Goal: Transaction & Acquisition: Purchase product/service

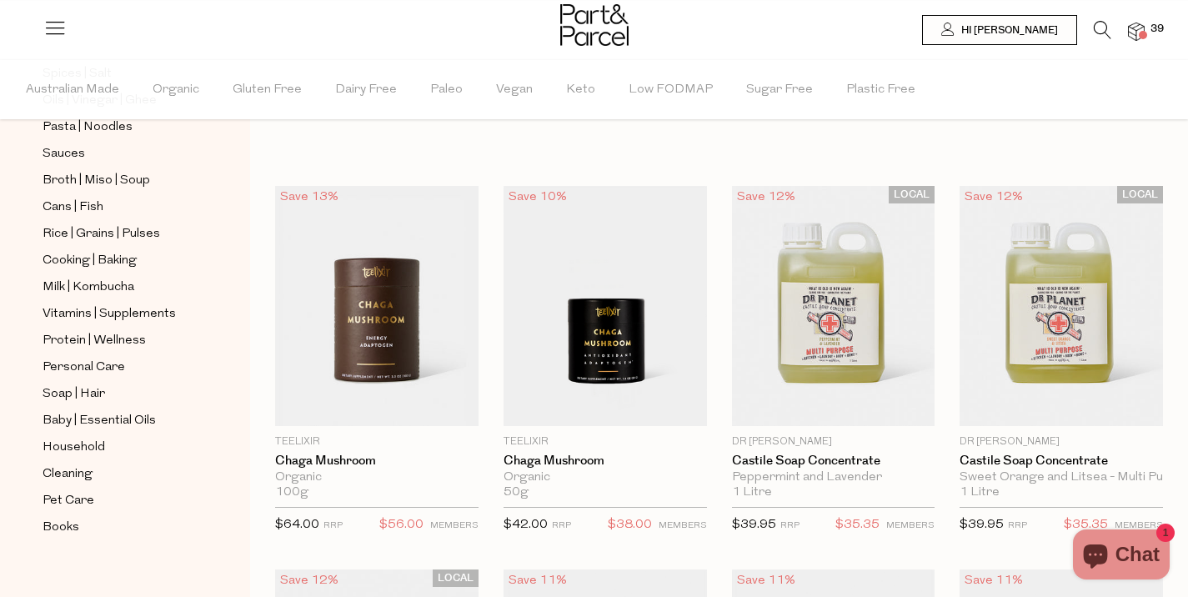
scroll to position [618, 0]
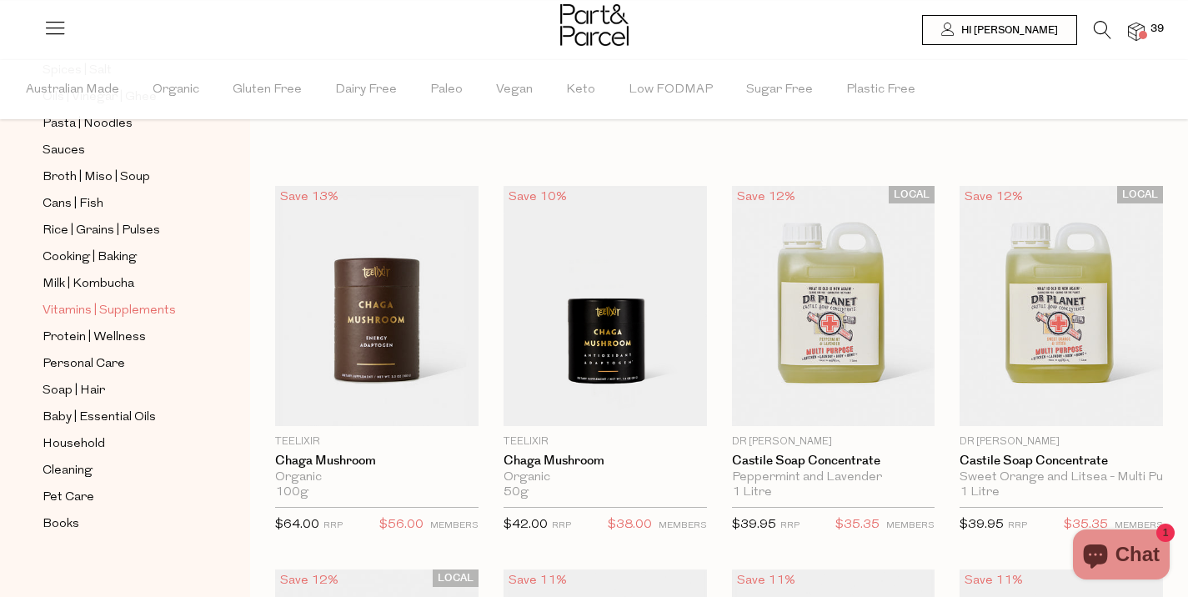
click at [96, 313] on span "Vitamins | Supplements" at bounding box center [109, 311] width 133 height 20
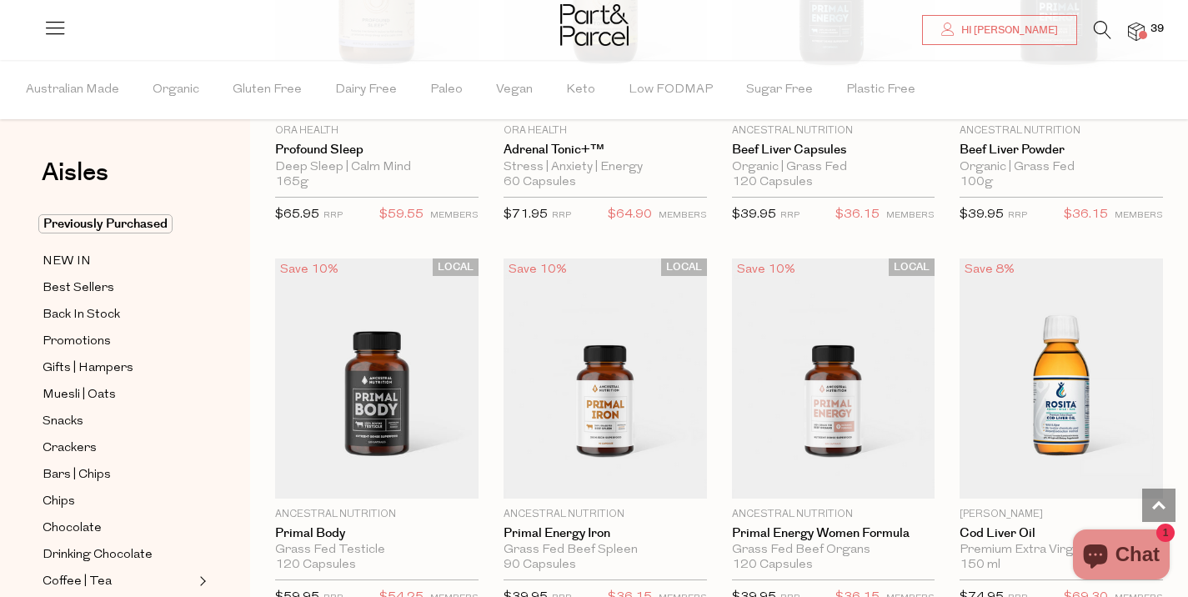
scroll to position [4205, 0]
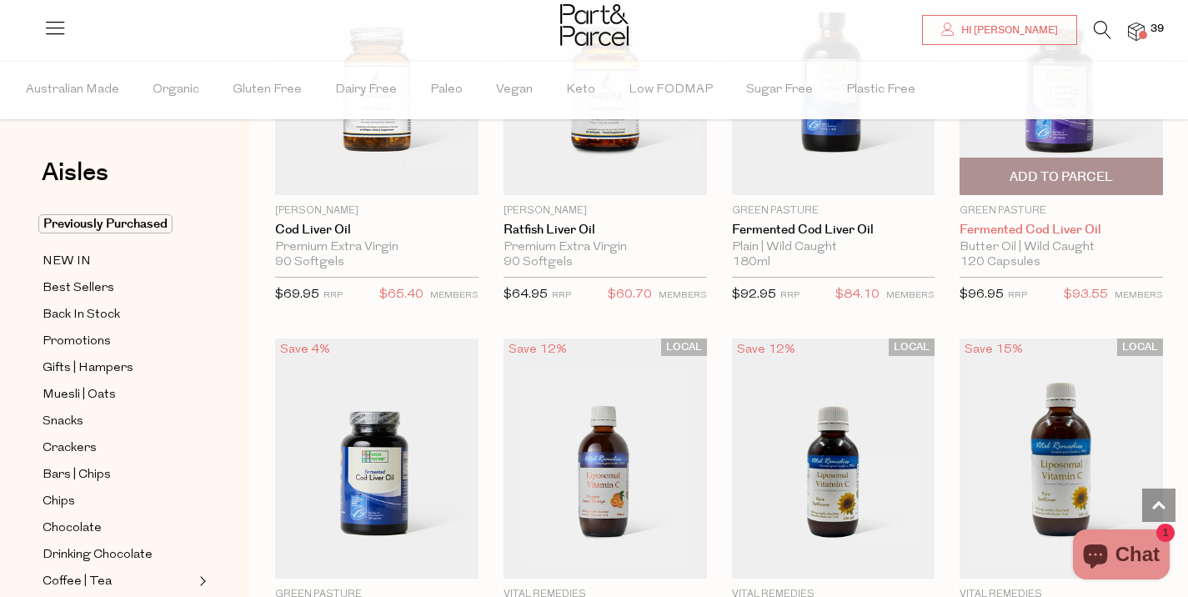
scroll to position [5071, 0]
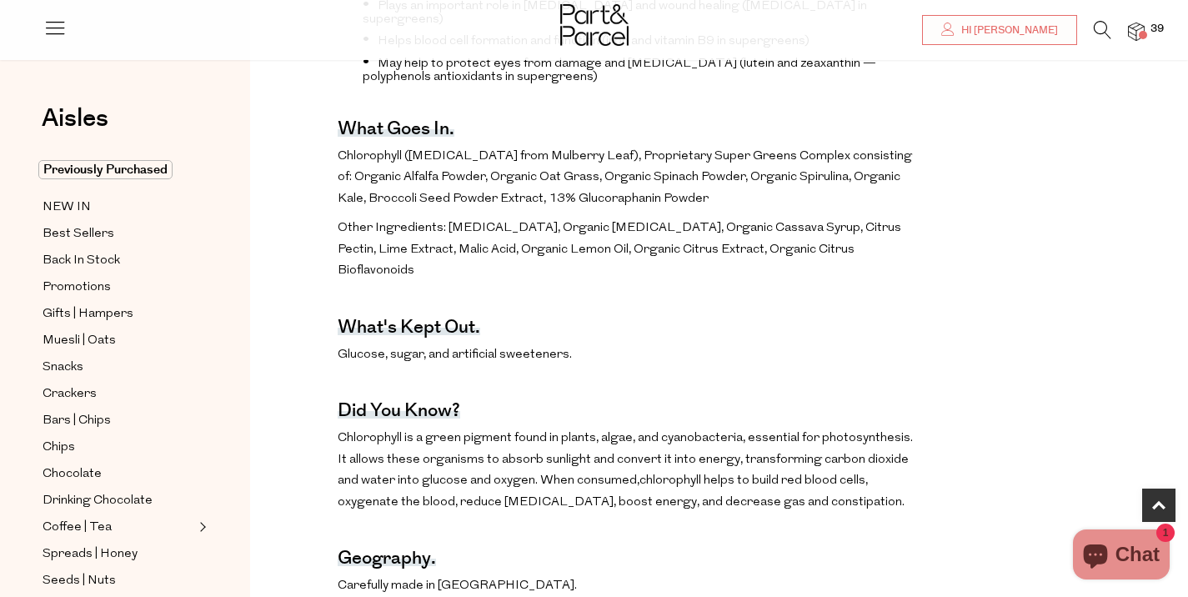
scroll to position [745, 0]
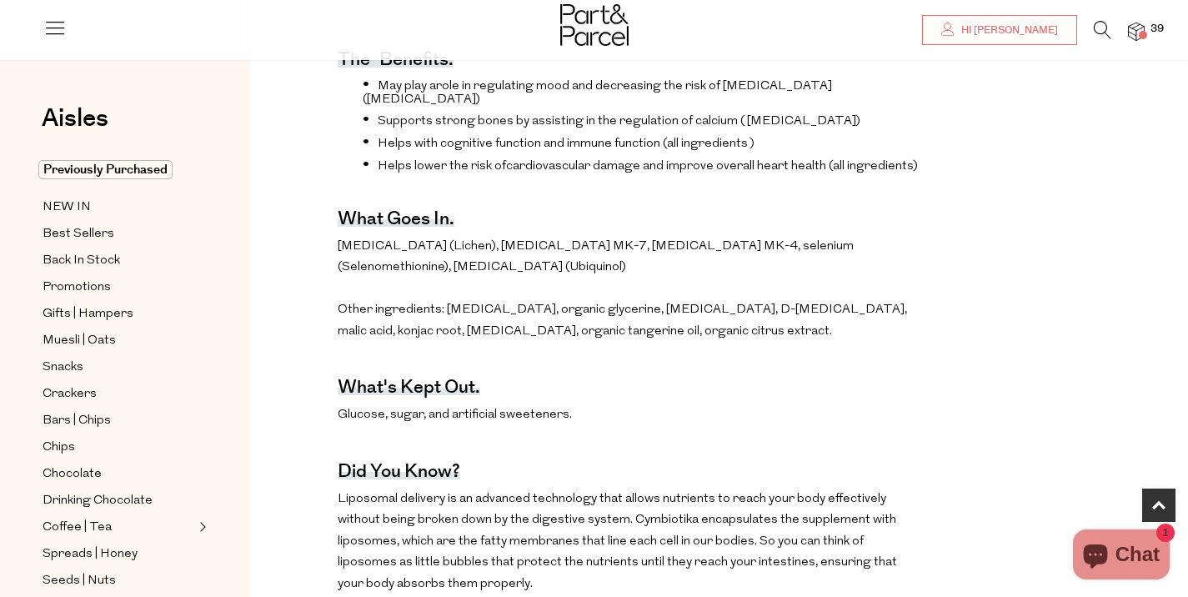
scroll to position [646, 0]
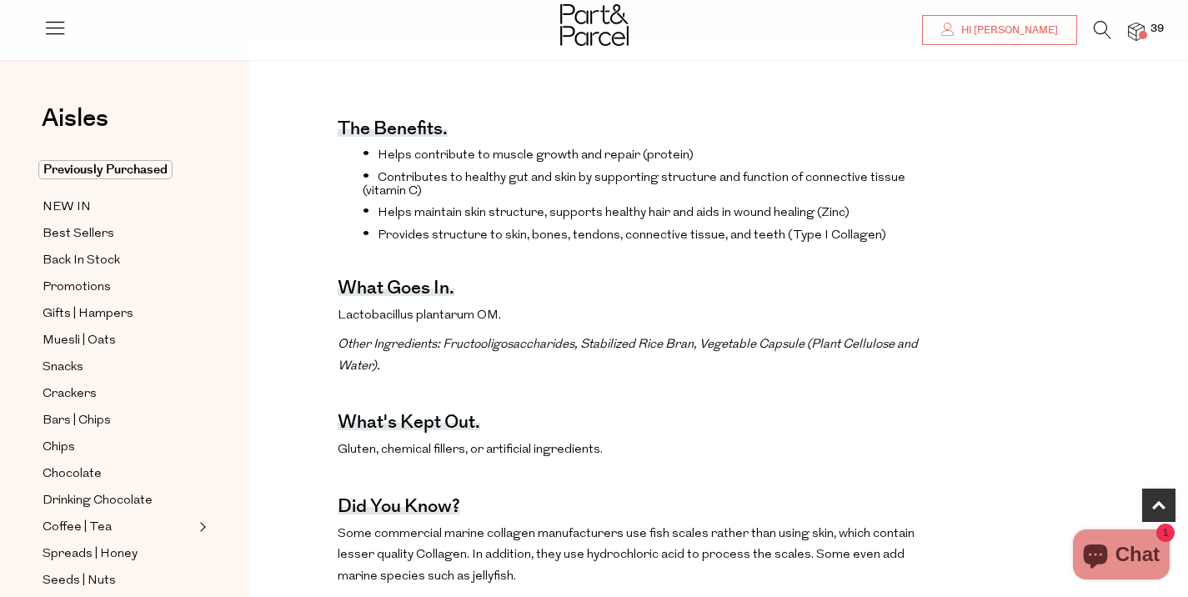
scroll to position [580, 0]
drag, startPoint x: 502, startPoint y: 314, endPoint x: 333, endPoint y: 307, distance: 169.4
click at [333, 307] on div "The benefits. Helps contribute to muscle growth and repair (protein) Contribute…" at bounding box center [719, 408] width 913 height 650
copy p "Lactobacillus plantarum OM."
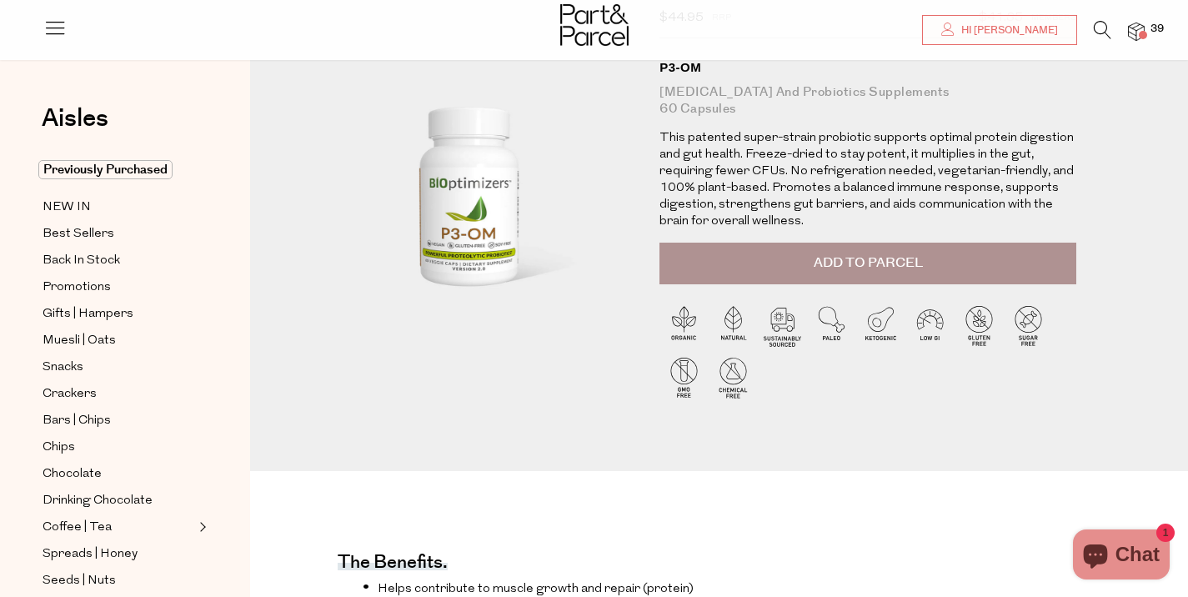
scroll to position [13, 0]
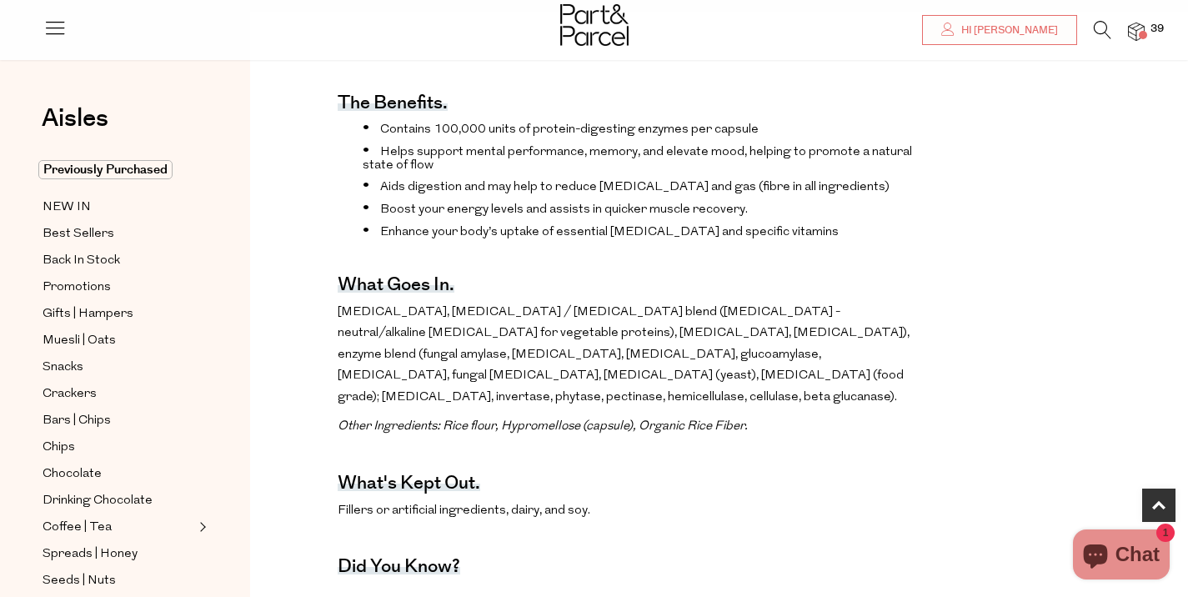
scroll to position [741, 0]
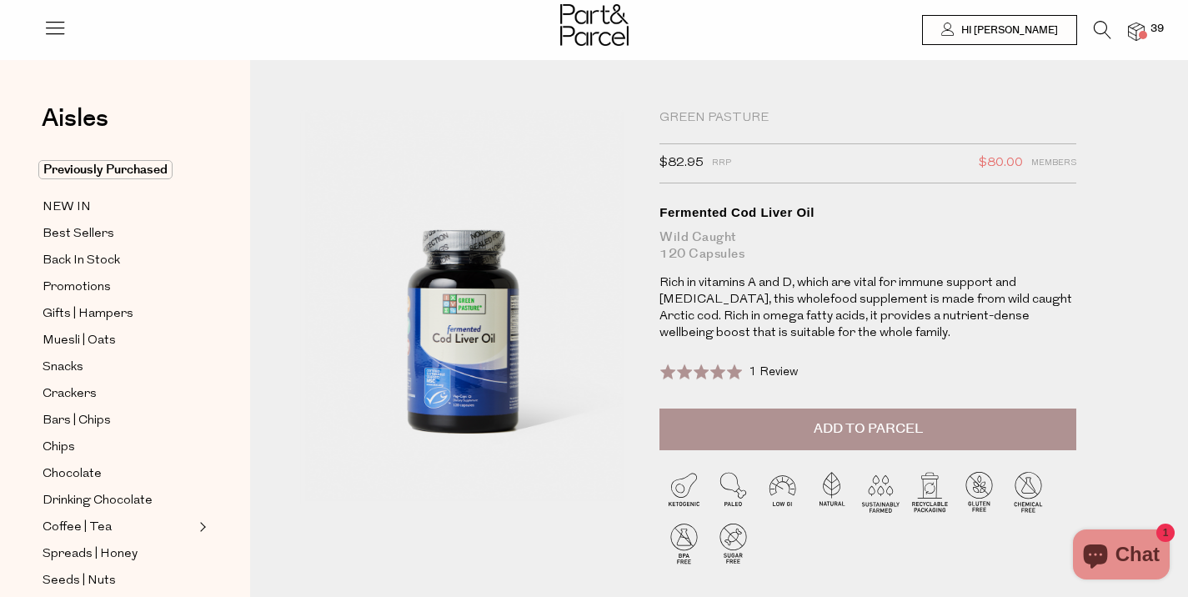
click at [1138, 33] on img at bounding box center [1136, 32] width 17 height 19
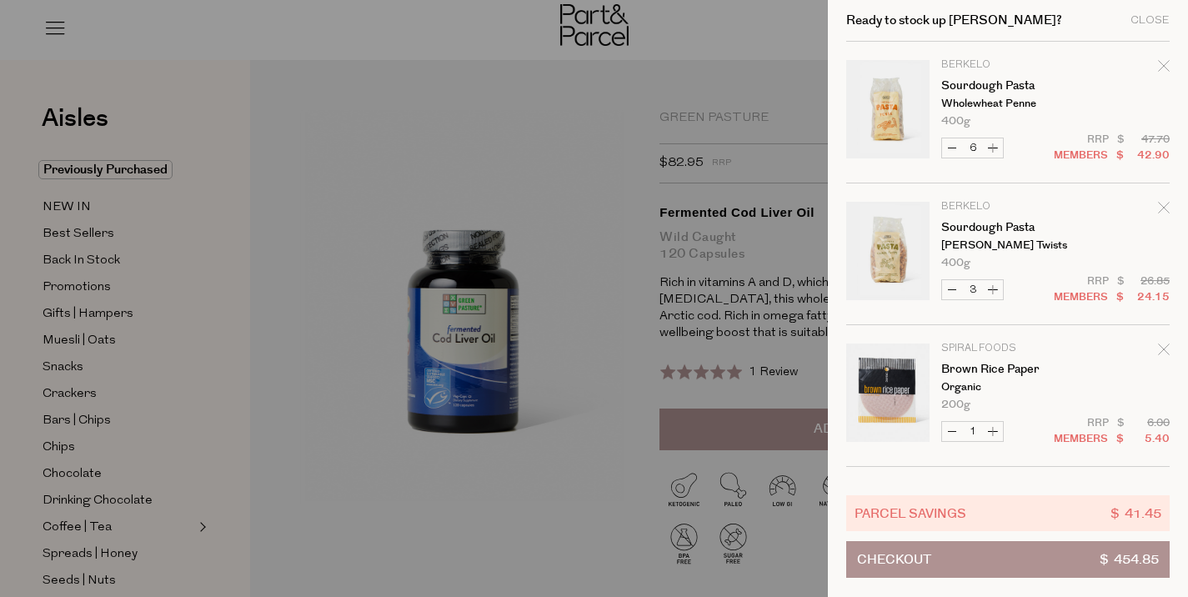
click at [589, 135] on div at bounding box center [594, 298] width 1188 height 597
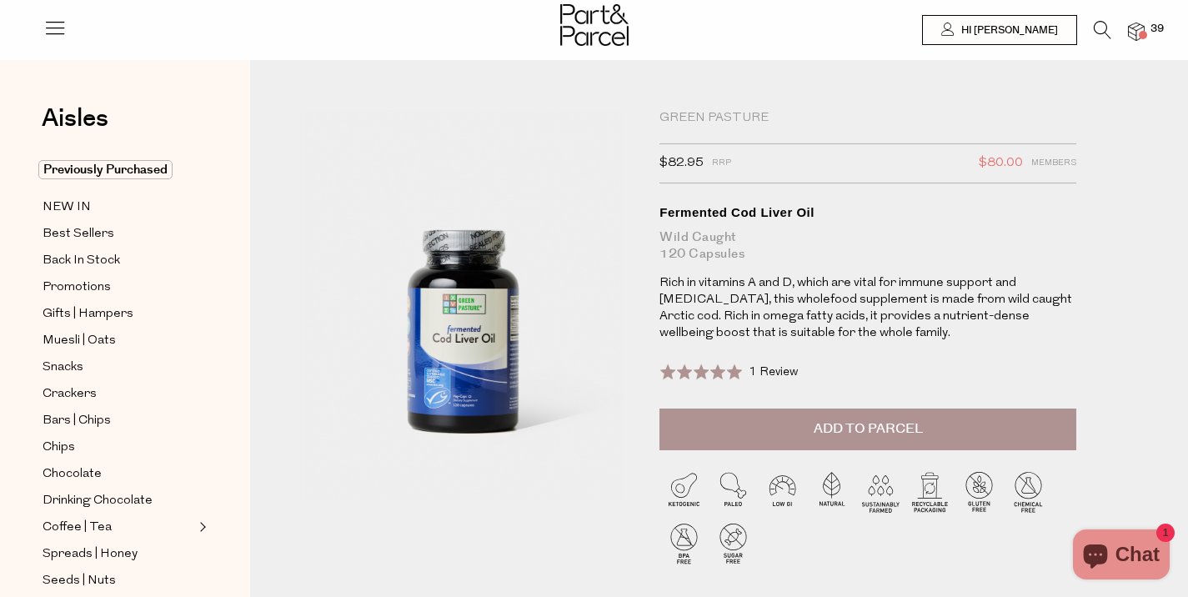
click at [873, 432] on span "Add to Parcel" at bounding box center [868, 428] width 109 height 19
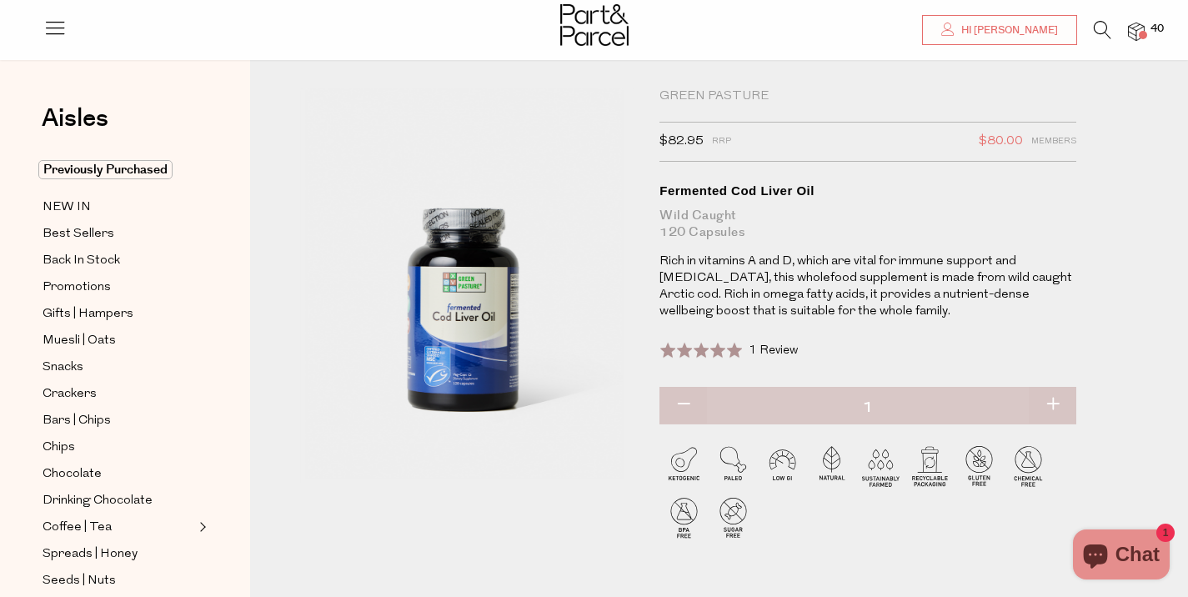
scroll to position [53, 0]
